Goal: Check status: Check status

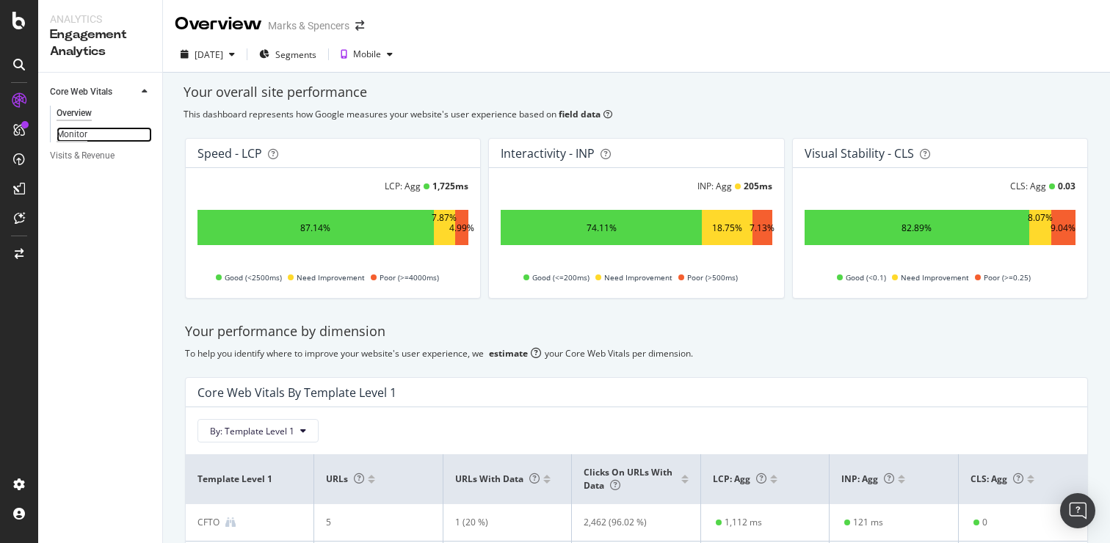
click at [70, 134] on div "Monitor" at bounding box center [72, 134] width 31 height 15
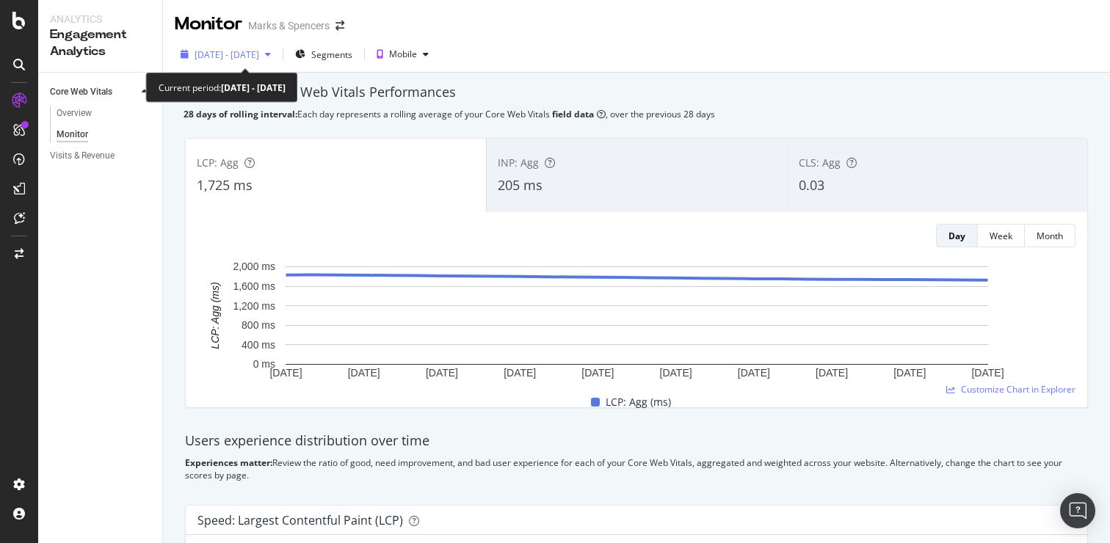
click at [202, 48] on span "[DATE] - [DATE]" at bounding box center [227, 54] width 65 height 12
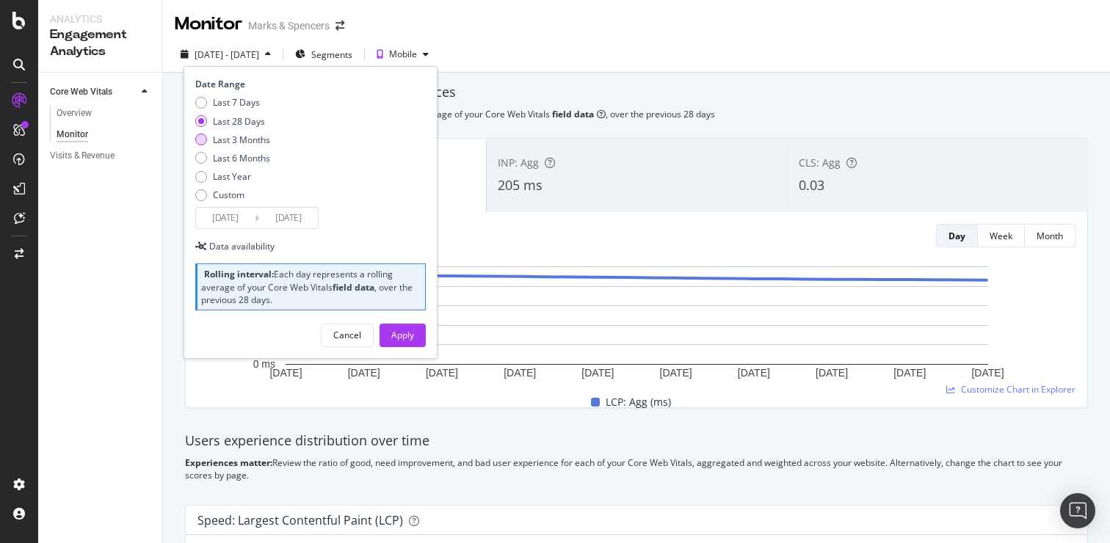
click at [256, 139] on div "Last 3 Months" at bounding box center [241, 140] width 57 height 12
click at [241, 117] on div "Last 28 Days" at bounding box center [239, 121] width 52 height 12
type input "[DATE]"
click at [420, 340] on button "Apply" at bounding box center [403, 335] width 46 height 23
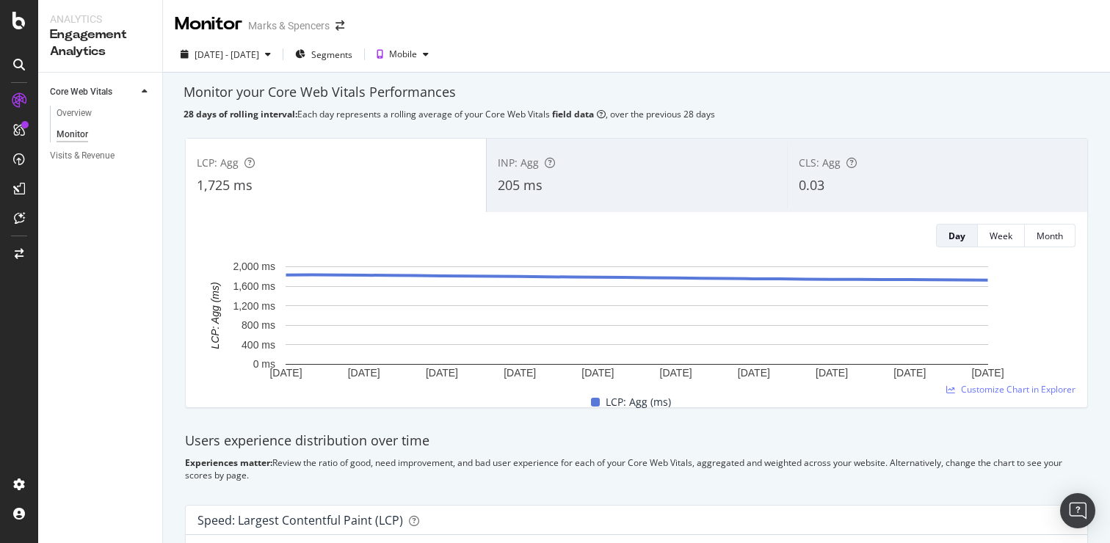
click at [610, 170] on div "INP: Agg" at bounding box center [637, 163] width 278 height 15
